Goal: Navigation & Orientation: Find specific page/section

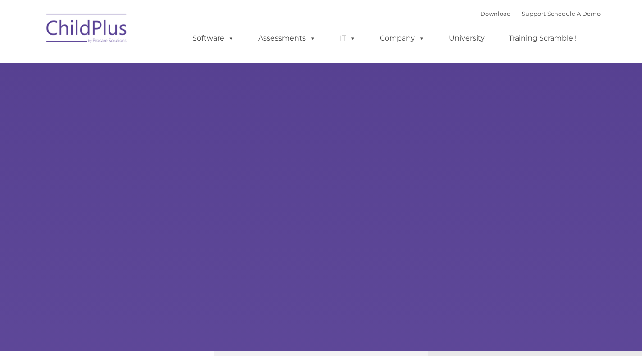
type input ""
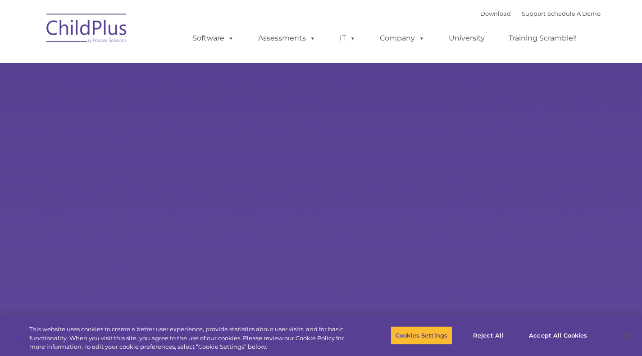
select select "MEDIUM"
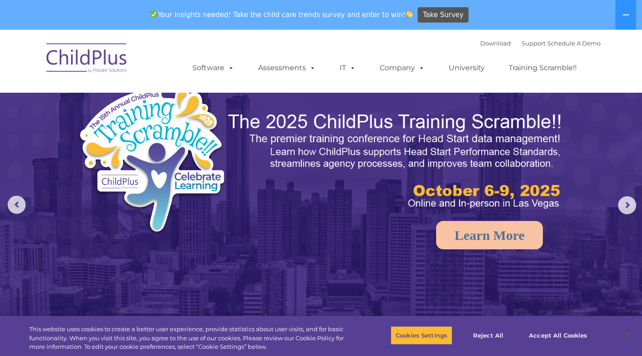
click at [621, 13] on button at bounding box center [625, 15] width 21 height 30
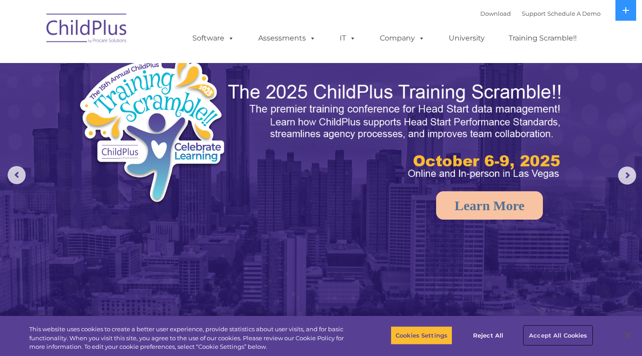
click at [558, 333] on button "Accept All Cookies" at bounding box center [558, 335] width 68 height 19
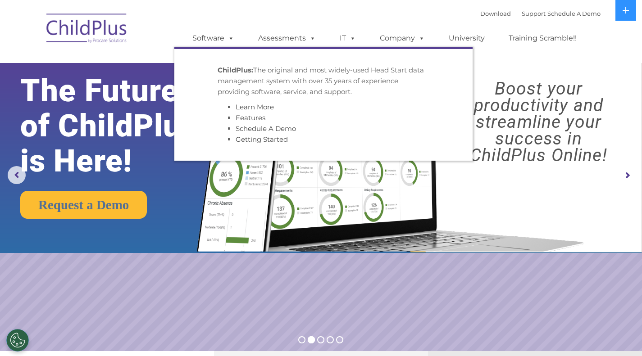
click at [235, 37] on link "Software" at bounding box center [213, 38] width 60 height 18
